Goal: Task Accomplishment & Management: Use online tool/utility

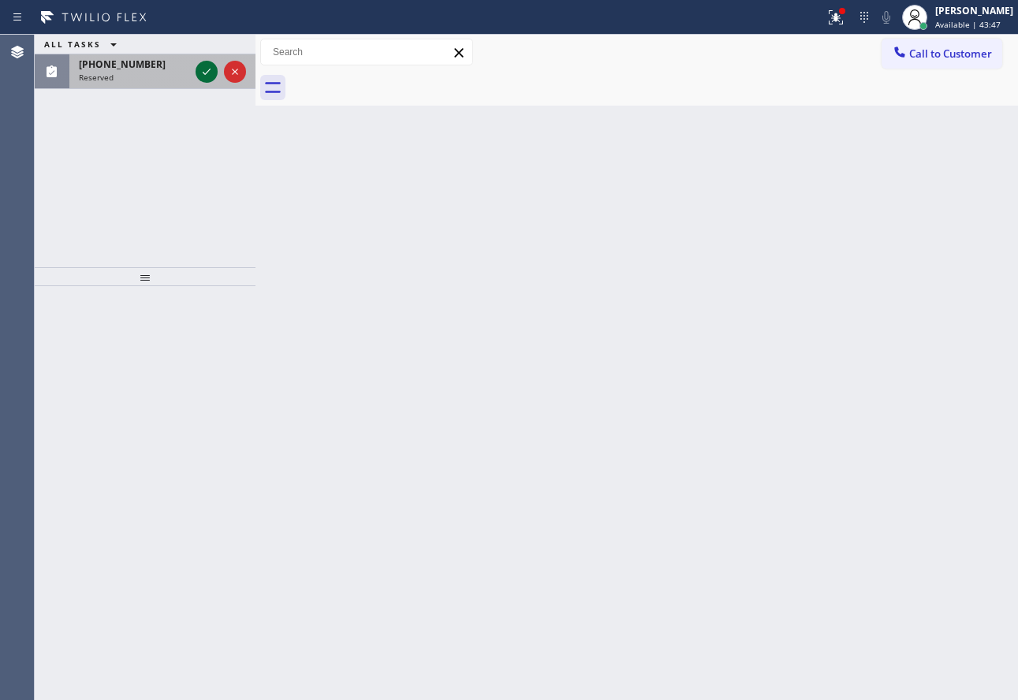
click at [209, 72] on icon at bounding box center [206, 71] width 19 height 19
click at [199, 61] on div at bounding box center [220, 71] width 57 height 35
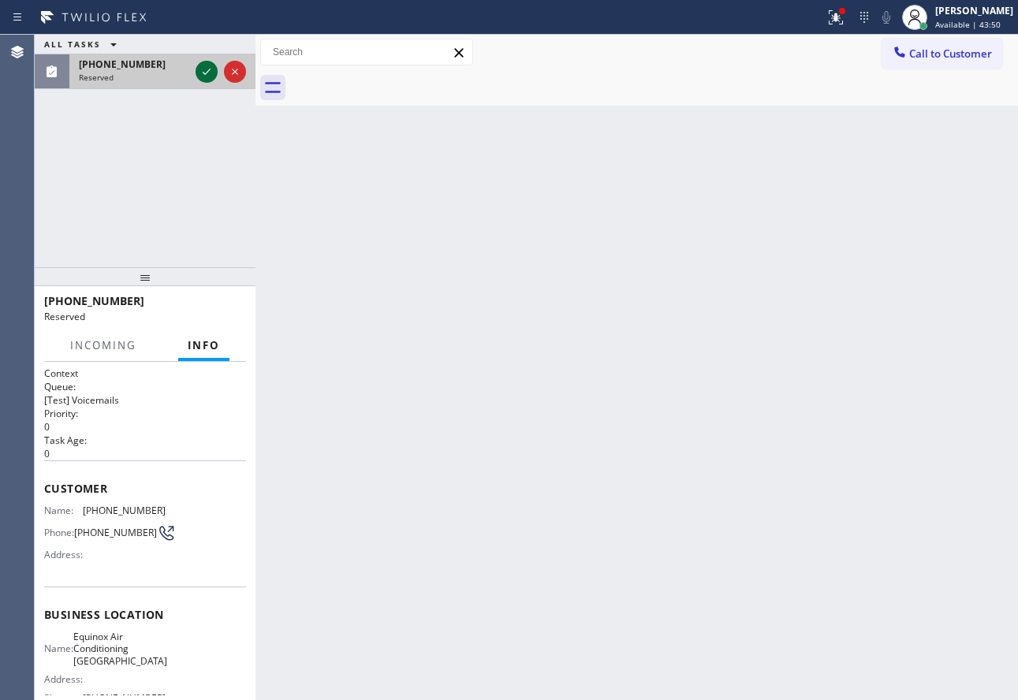
click at [202, 70] on icon at bounding box center [206, 71] width 19 height 19
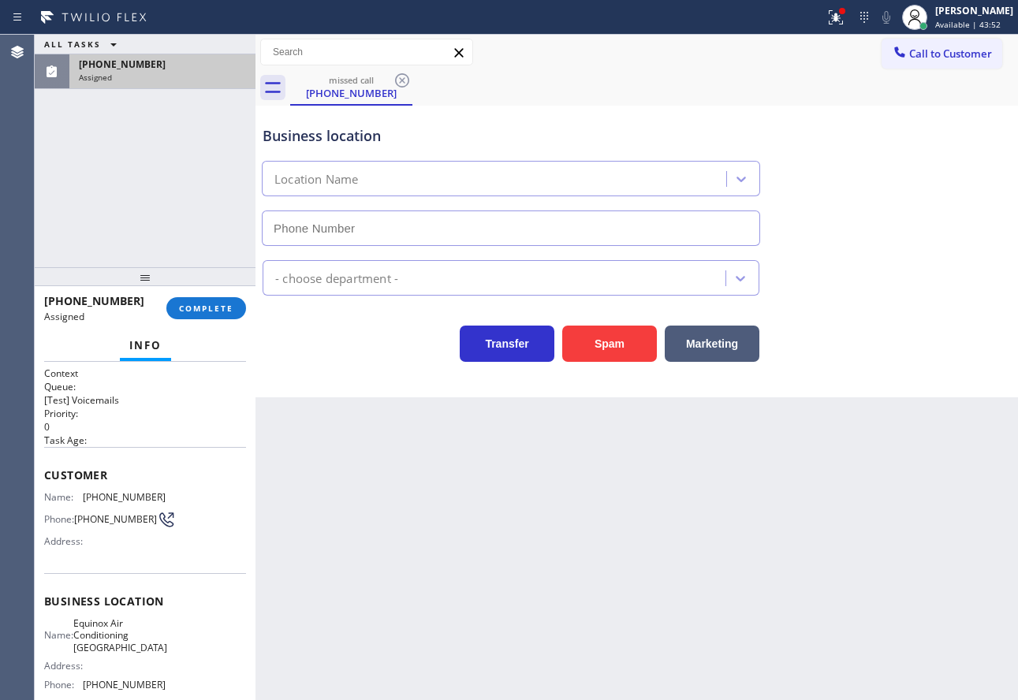
type input "[PHONE_NUMBER]"
click at [230, 316] on button "COMPLETE" at bounding box center [206, 308] width 80 height 22
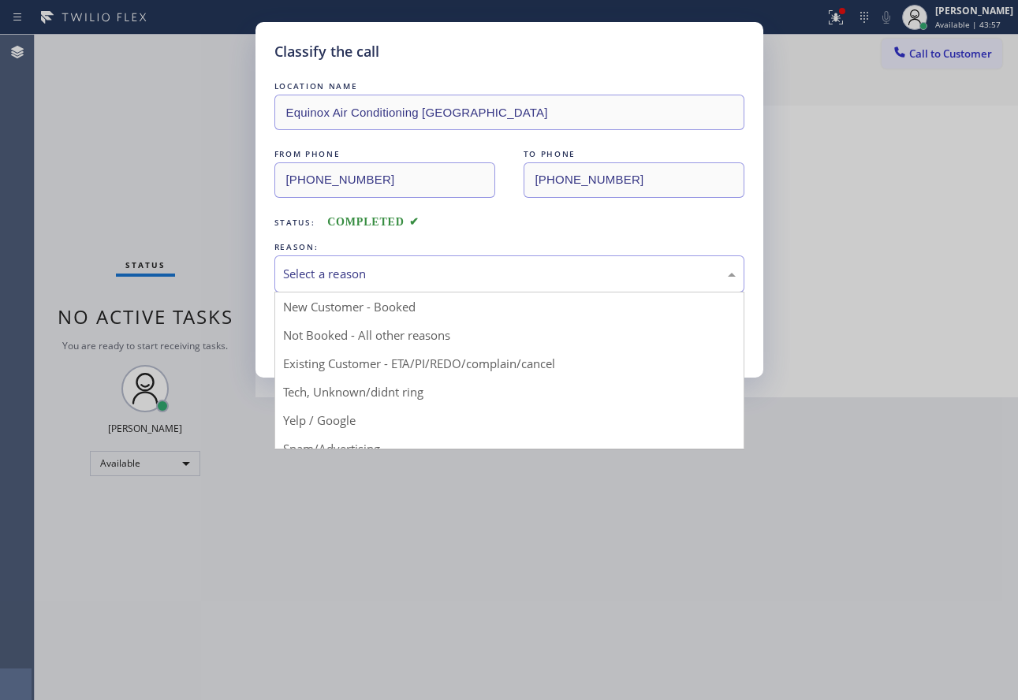
click at [395, 265] on div "Select a reason" at bounding box center [509, 274] width 452 height 18
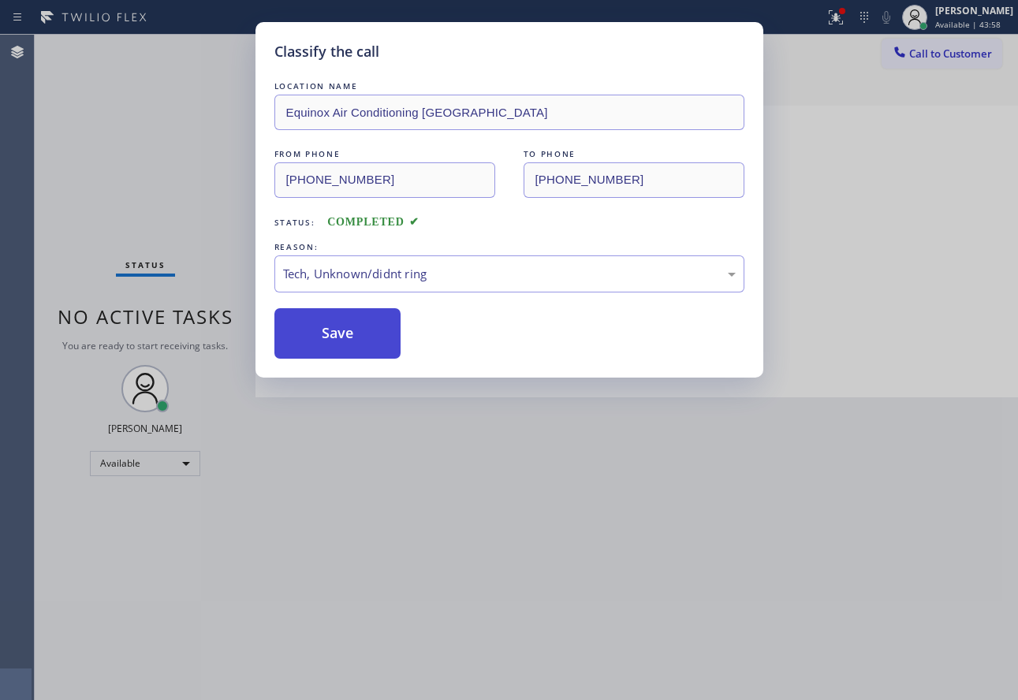
click at [352, 332] on button "Save" at bounding box center [337, 333] width 127 height 50
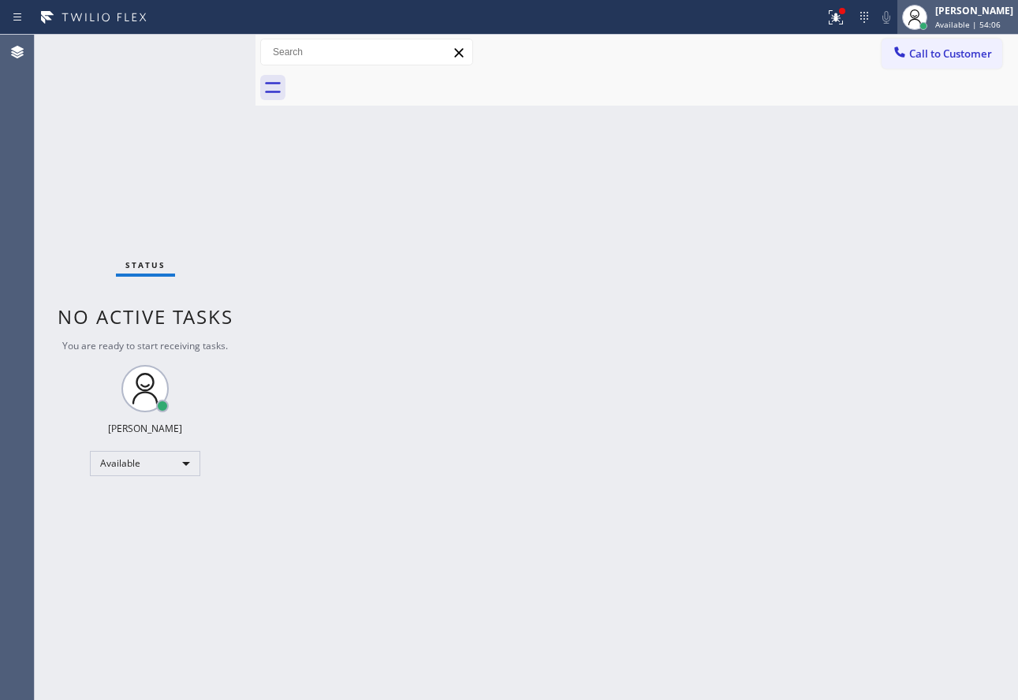
click at [971, 19] on span "Available | 54:06" at bounding box center [967, 24] width 65 height 11
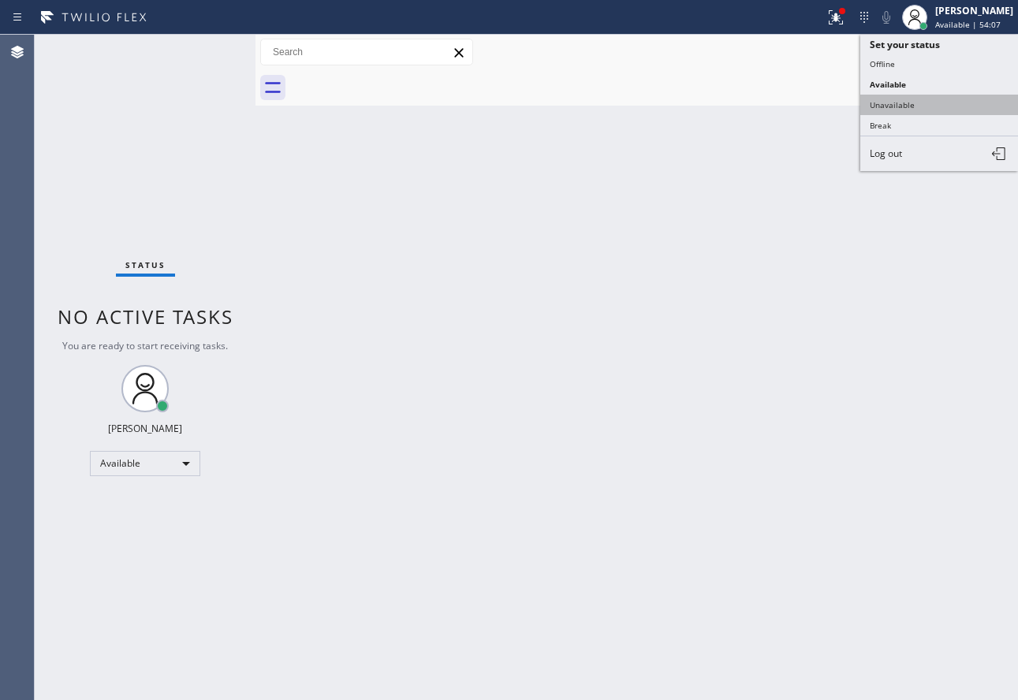
click at [921, 102] on button "Unavailable" at bounding box center [939, 105] width 158 height 20
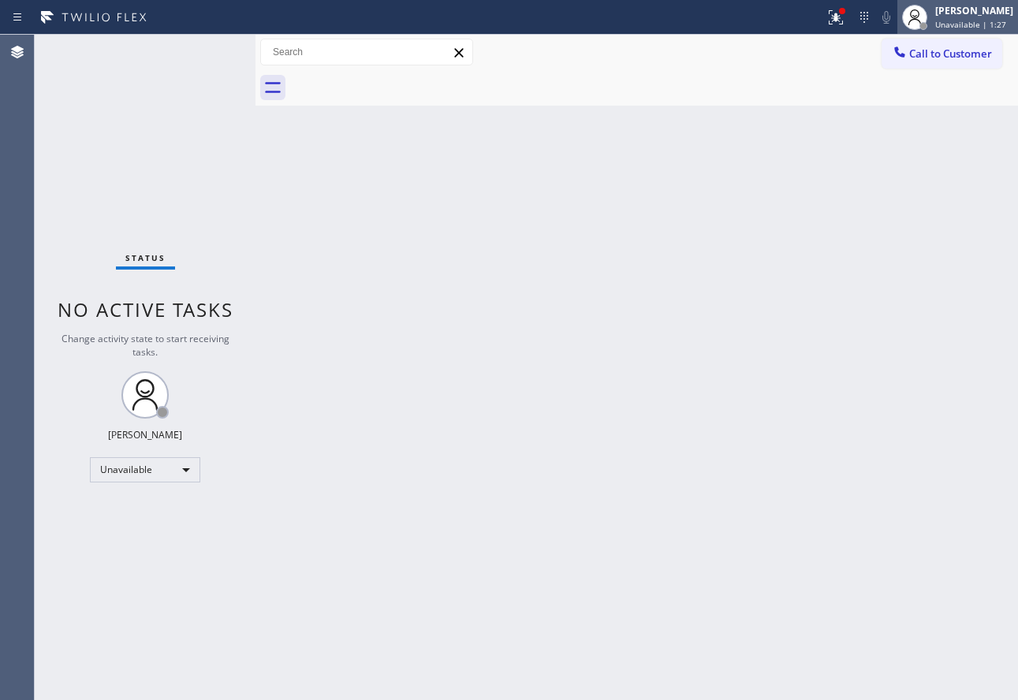
click at [960, 20] on span "Unavailable | 1:27" at bounding box center [970, 24] width 71 height 11
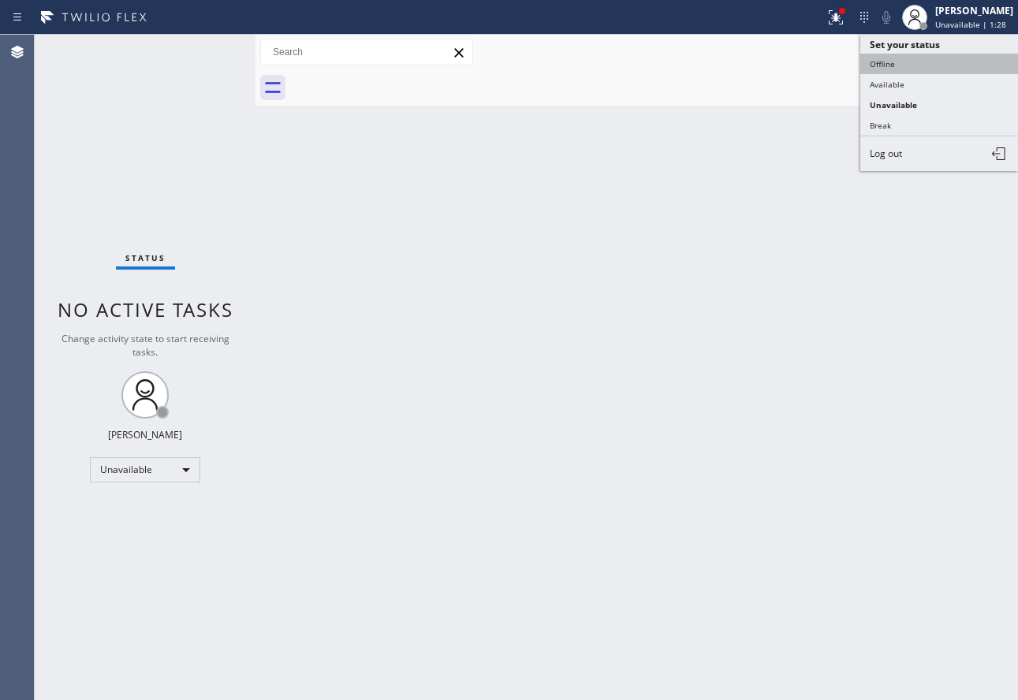
click at [906, 69] on button "Offline" at bounding box center [939, 64] width 158 height 20
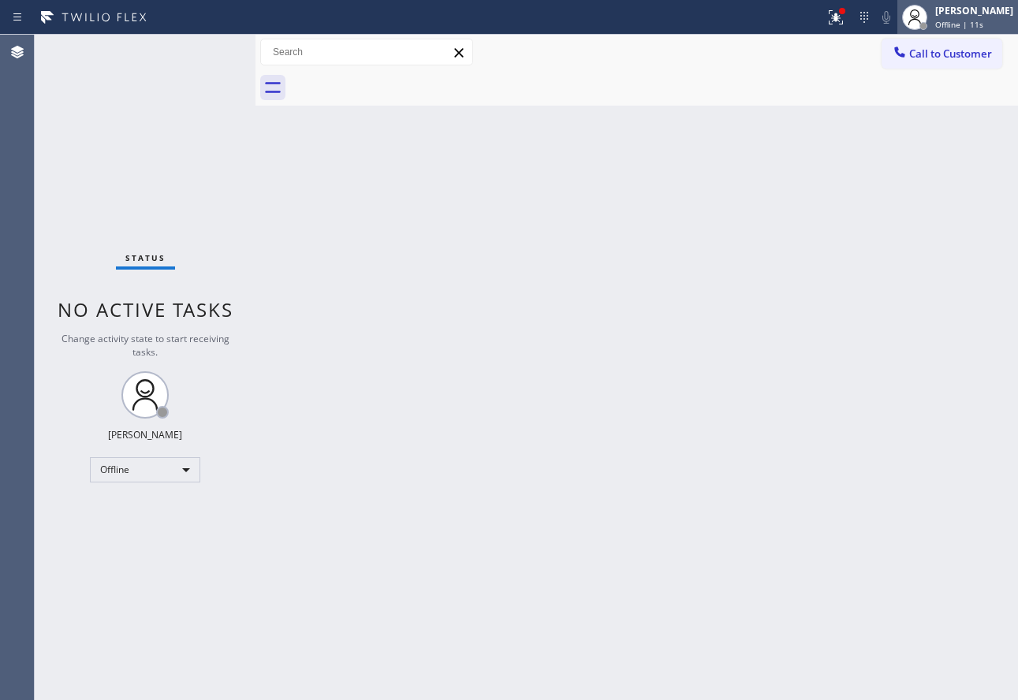
click at [927, 24] on div at bounding box center [923, 26] width 8 height 8
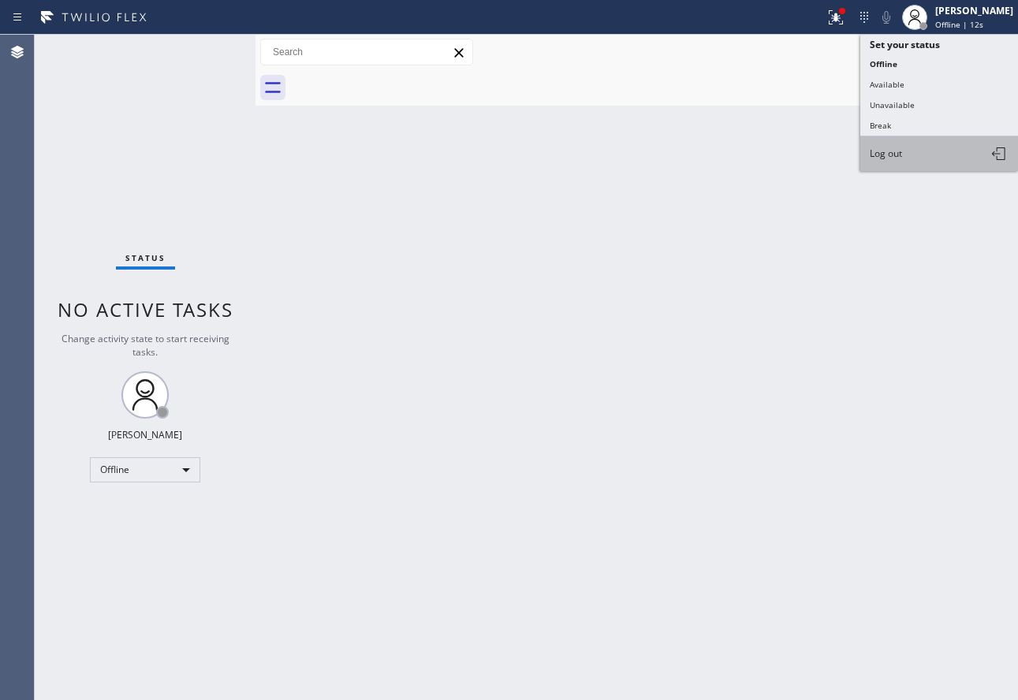
click at [879, 156] on span "Log out" at bounding box center [885, 153] width 32 height 13
